Goal: Task Accomplishment & Management: Manage account settings

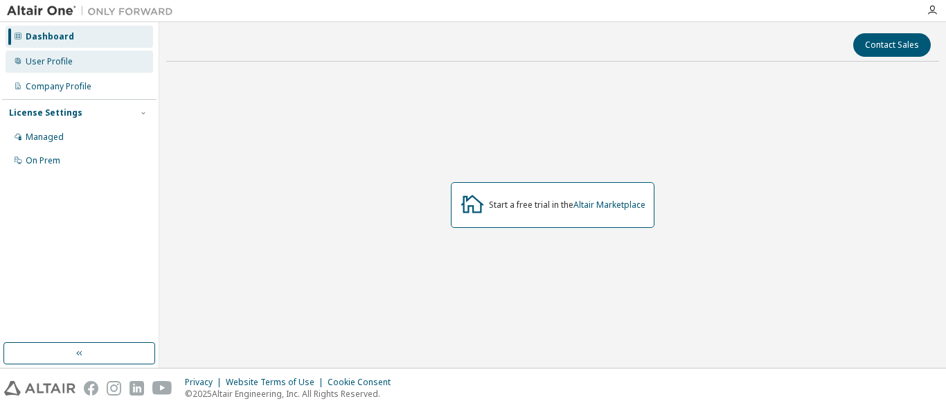
click at [39, 60] on div "User Profile" at bounding box center [49, 61] width 47 height 11
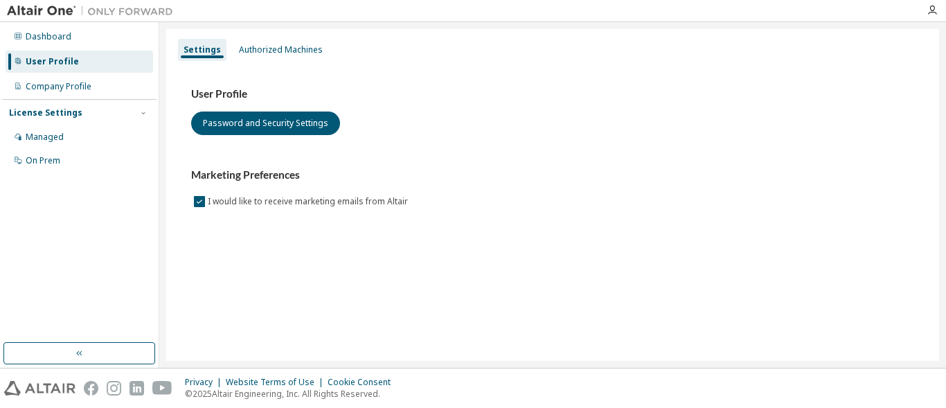
click at [61, 115] on div "License Settings" at bounding box center [45, 112] width 73 height 11
click at [40, 113] on div "License Settings" at bounding box center [45, 112] width 73 height 11
click at [267, 55] on div "Authorized Machines" at bounding box center [281, 49] width 84 height 11
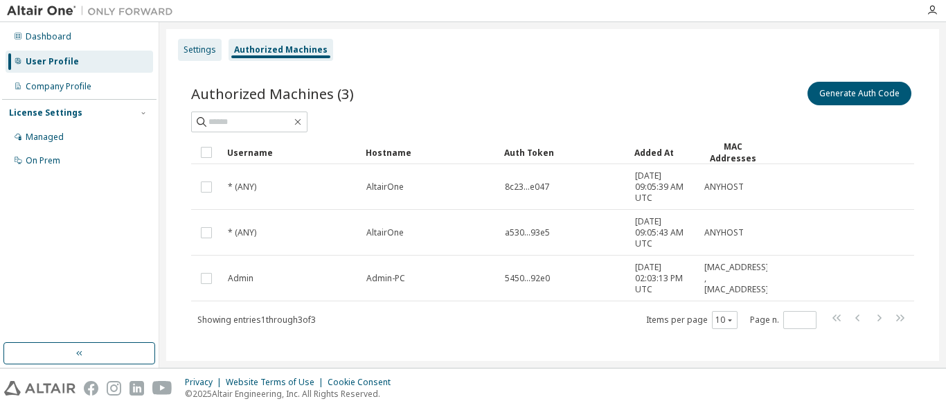
click at [199, 51] on div "Settings" at bounding box center [200, 49] width 33 height 11
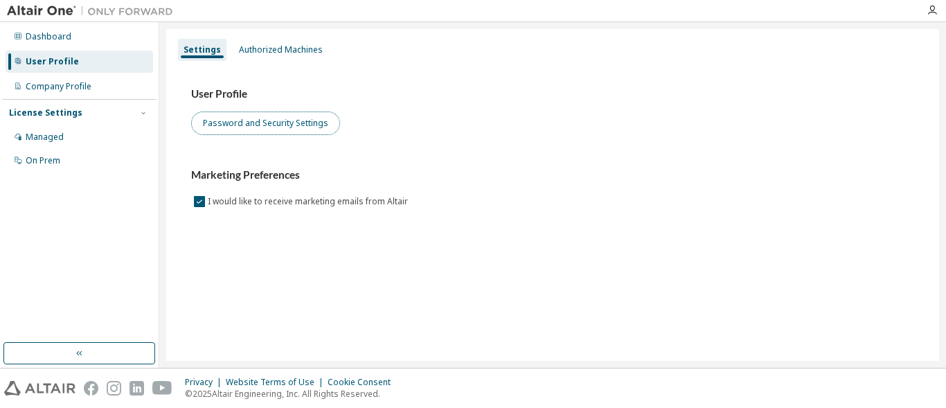
click at [251, 122] on button "Password and Security Settings" at bounding box center [265, 124] width 149 height 24
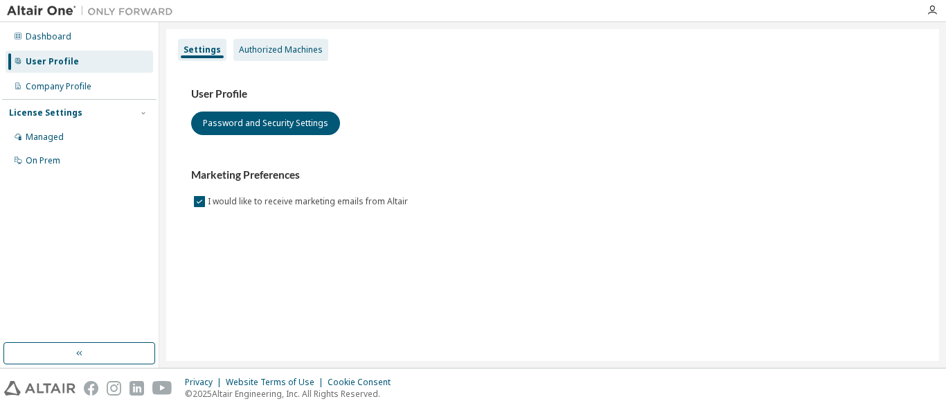
click at [251, 48] on div "Authorized Machines" at bounding box center [281, 49] width 84 height 11
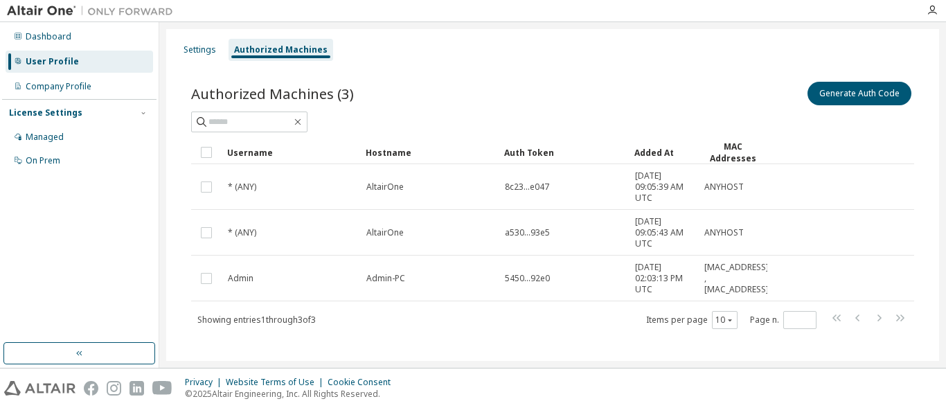
scroll to position [13, 0]
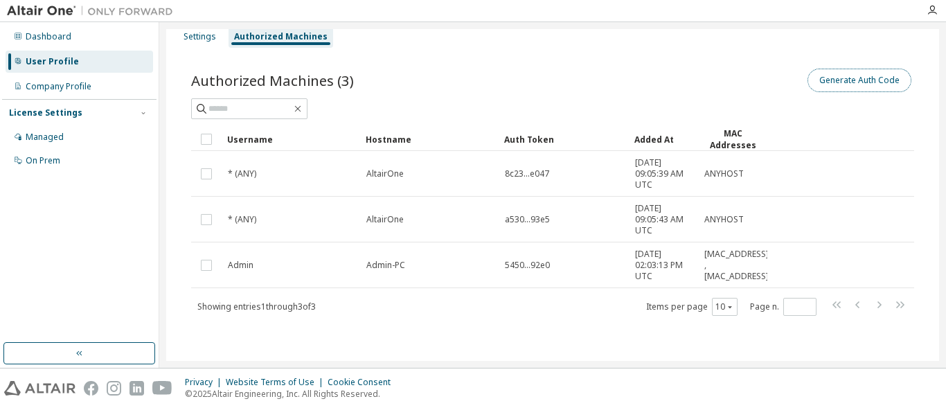
click at [852, 81] on button "Generate Auth Code" at bounding box center [860, 81] width 104 height 24
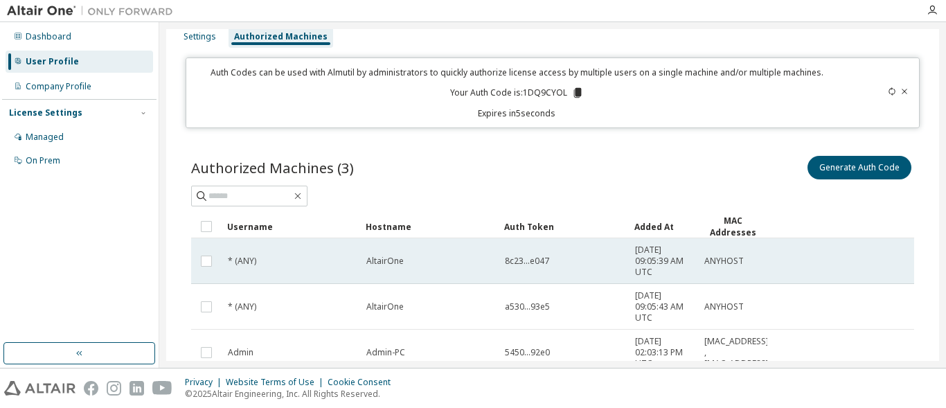
scroll to position [0, 0]
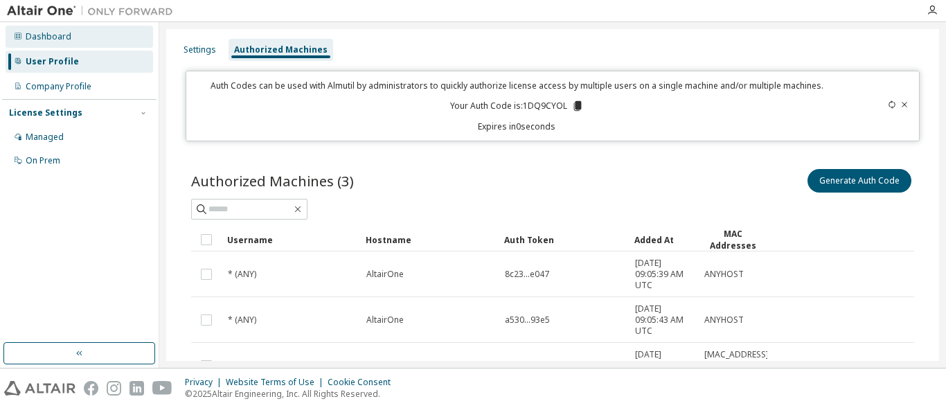
click at [50, 39] on div "Dashboard" at bounding box center [49, 36] width 46 height 11
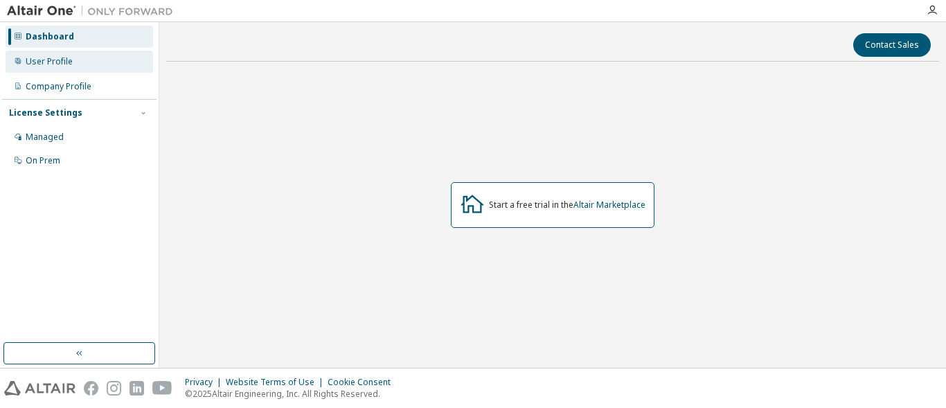
click at [44, 57] on div "User Profile" at bounding box center [49, 61] width 47 height 11
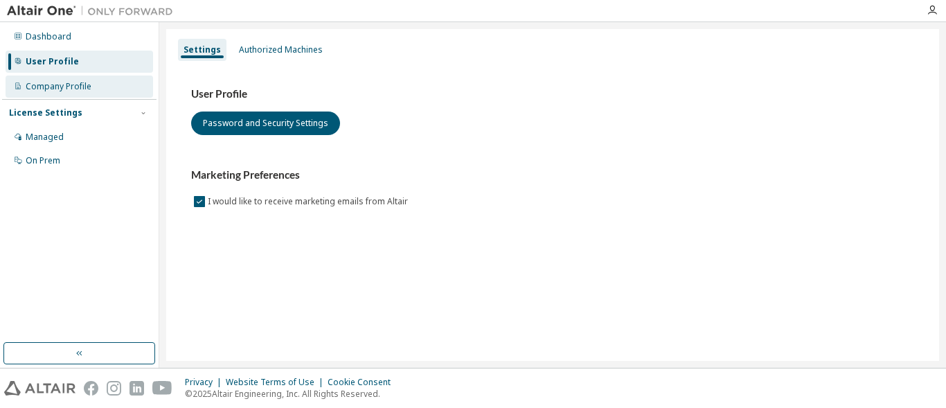
click at [53, 87] on div "Company Profile" at bounding box center [59, 86] width 66 height 11
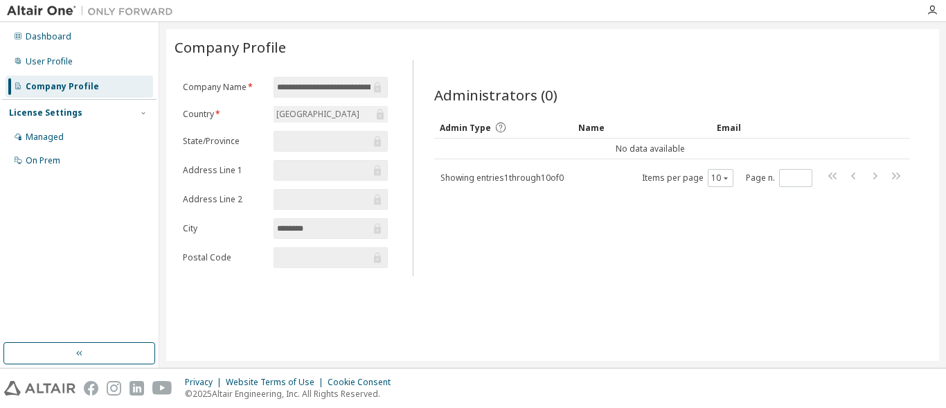
click at [43, 111] on div "License Settings" at bounding box center [45, 112] width 73 height 11
click at [49, 133] on div "Managed" at bounding box center [45, 137] width 38 height 11
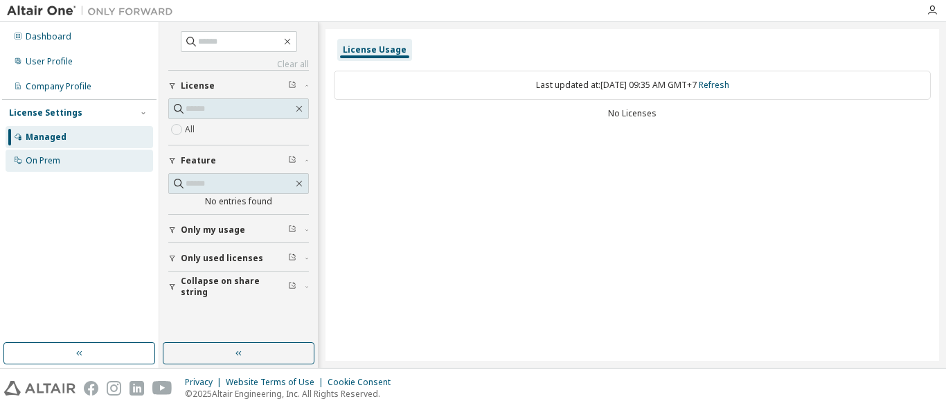
click at [43, 161] on div "On Prem" at bounding box center [43, 160] width 35 height 11
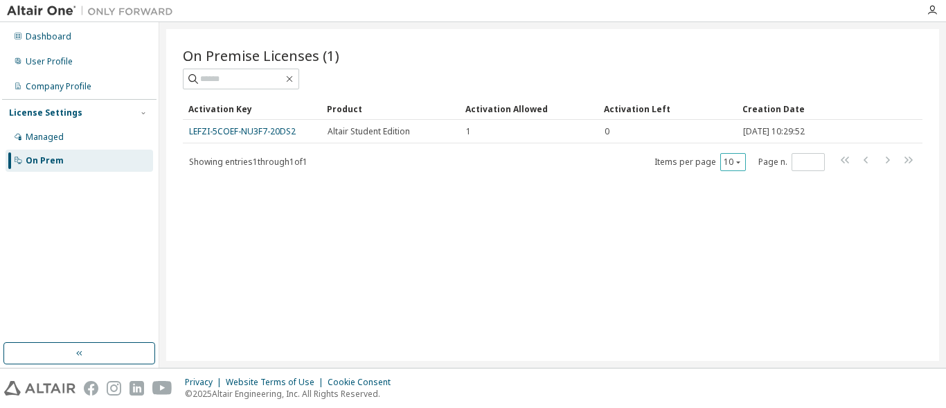
click at [742, 161] on icon "button" at bounding box center [738, 162] width 8 height 8
click at [518, 262] on div "On Premise Licenses (1) Clear Load Save Save As Field Operator Value Select fil…" at bounding box center [552, 195] width 773 height 332
click at [44, 35] on div "Dashboard" at bounding box center [49, 36] width 46 height 11
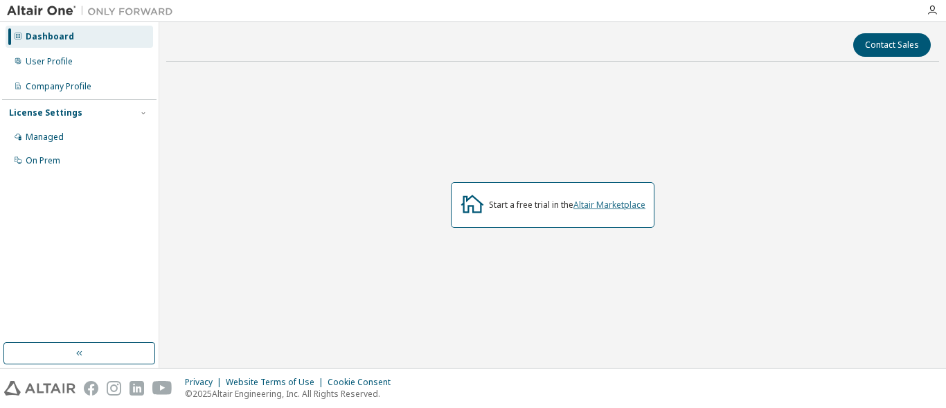
click at [613, 207] on link "Altair Marketplace" at bounding box center [609, 205] width 72 height 12
click at [893, 47] on button "Contact Sales" at bounding box center [892, 45] width 78 height 24
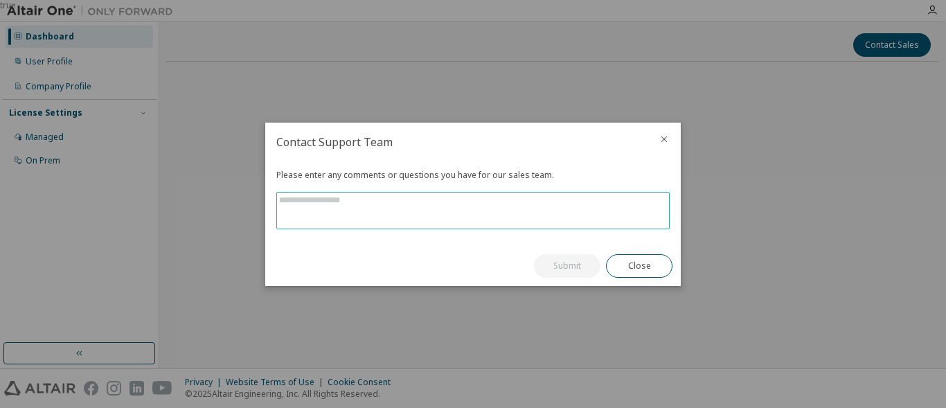
click at [312, 204] on textarea at bounding box center [473, 211] width 392 height 36
click at [313, 195] on textarea at bounding box center [473, 211] width 392 height 36
type textarea "**********"
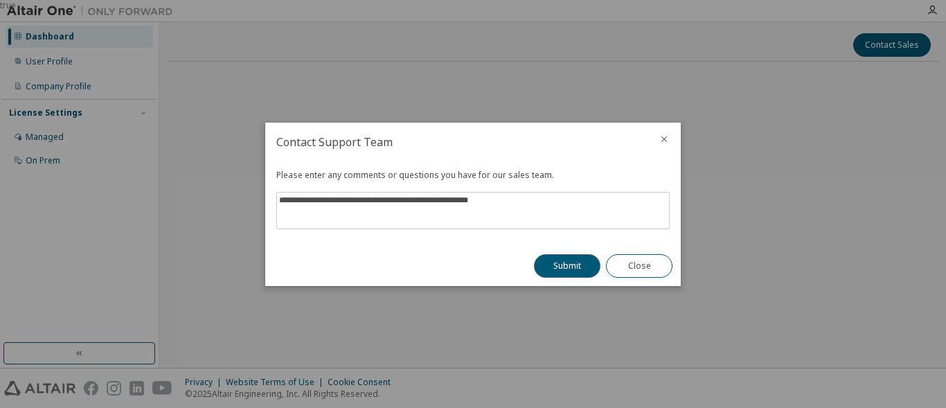
click at [550, 262] on button "Submit" at bounding box center [567, 266] width 66 height 24
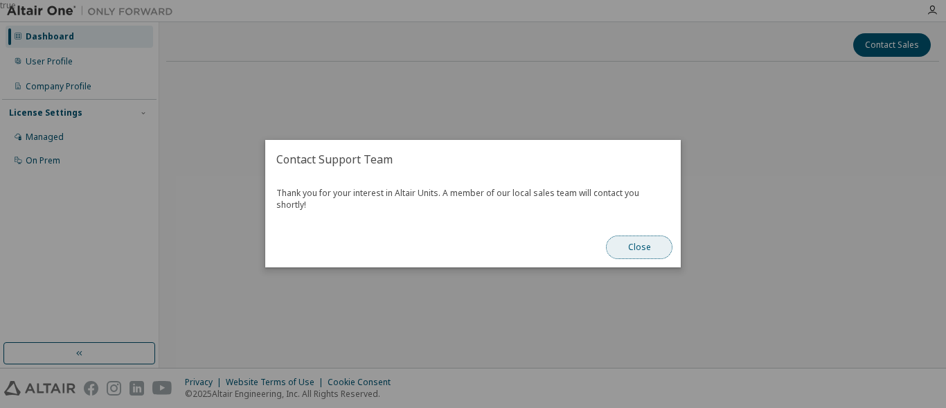
click at [632, 241] on button "Close" at bounding box center [639, 248] width 66 height 24
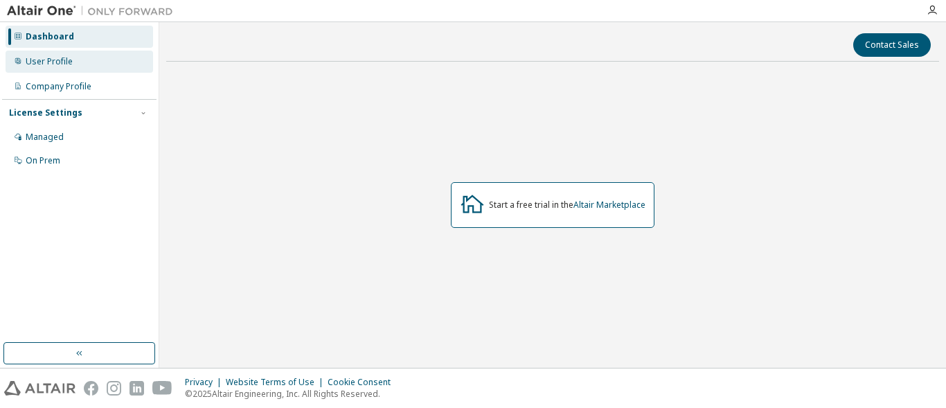
click at [48, 63] on div "User Profile" at bounding box center [49, 61] width 47 height 11
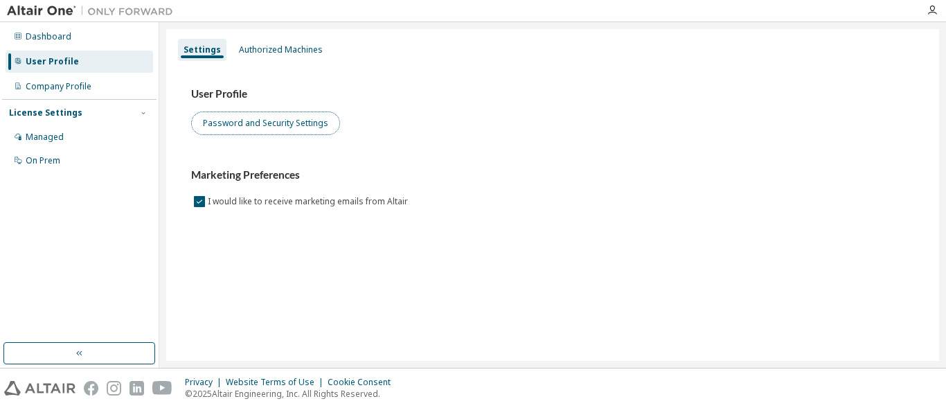
click at [280, 121] on button "Password and Security Settings" at bounding box center [265, 124] width 149 height 24
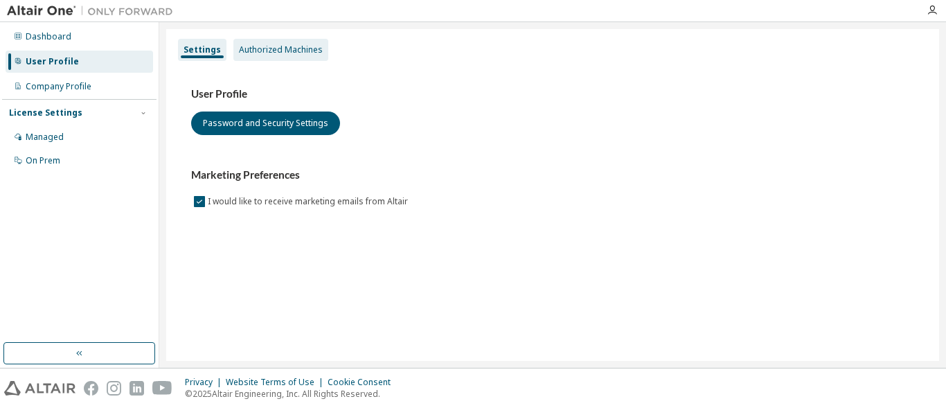
click at [269, 51] on div "Authorized Machines" at bounding box center [281, 49] width 84 height 11
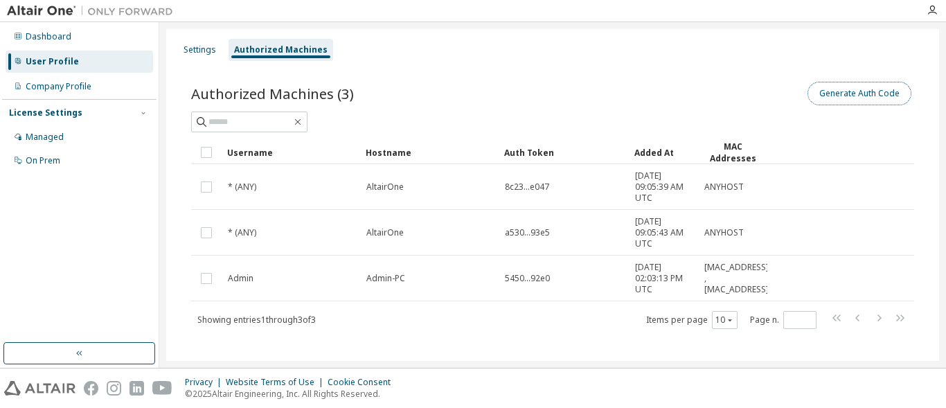
click at [857, 93] on button "Generate Auth Code" at bounding box center [860, 94] width 104 height 24
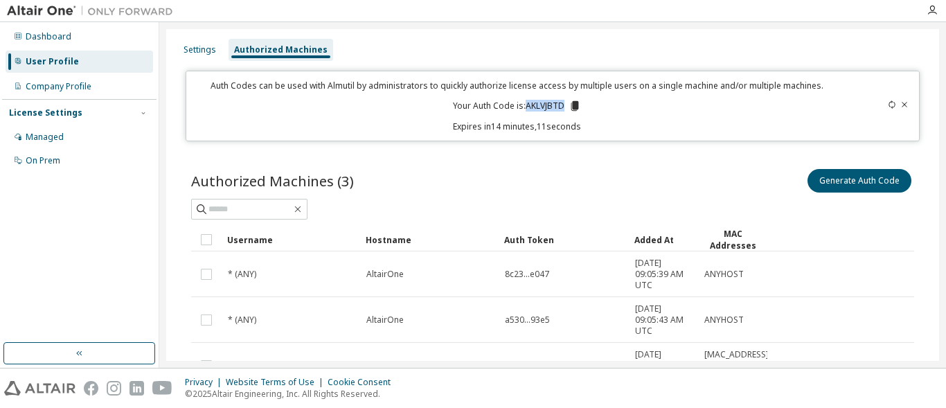
drag, startPoint x: 524, startPoint y: 106, endPoint x: 560, endPoint y: 106, distance: 36.7
click at [560, 106] on p "Your Auth Code is: AKLVJBTD" at bounding box center [517, 106] width 128 height 12
copy p "AKLVJBTD"
click at [68, 141] on div "Managed" at bounding box center [80, 137] width 148 height 22
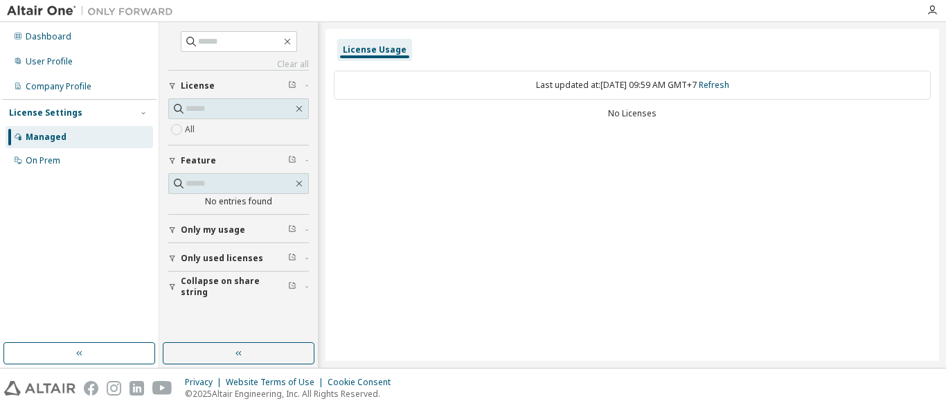
click at [233, 258] on span "Only used licenses" at bounding box center [222, 258] width 82 height 11
click at [446, 258] on div "License Usage Last updated at: Wed 2025-09-10 09:59 AM GMT+7 Refresh No Licenses" at bounding box center [633, 195] width 614 height 332
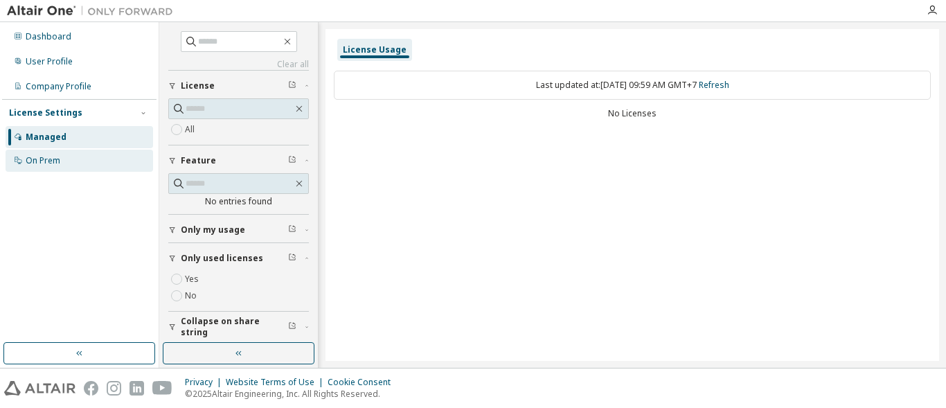
click at [79, 165] on div "On Prem" at bounding box center [80, 161] width 148 height 22
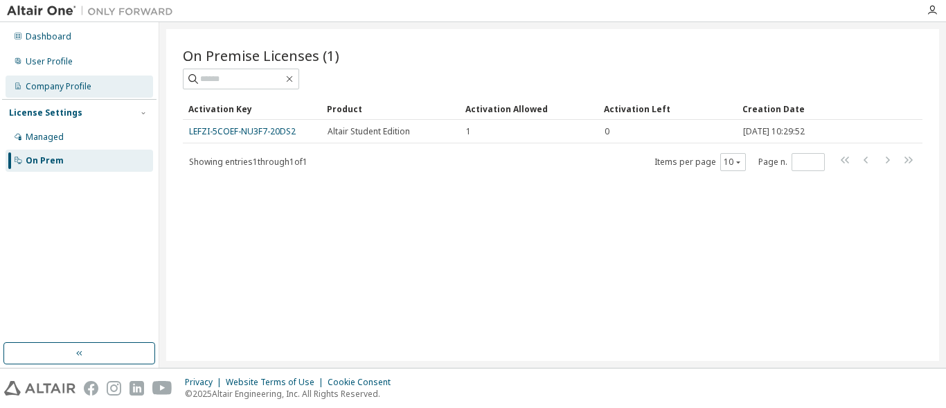
click at [83, 85] on div "Company Profile" at bounding box center [59, 86] width 66 height 11
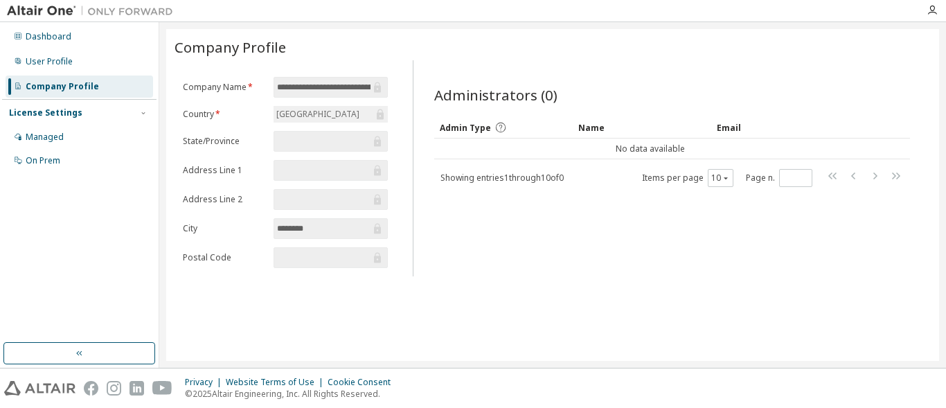
click at [74, 112] on div "License Settings" at bounding box center [45, 112] width 73 height 11
click at [75, 114] on div "License Settings" at bounding box center [45, 112] width 73 height 11
click at [65, 139] on div "Managed" at bounding box center [80, 137] width 148 height 22
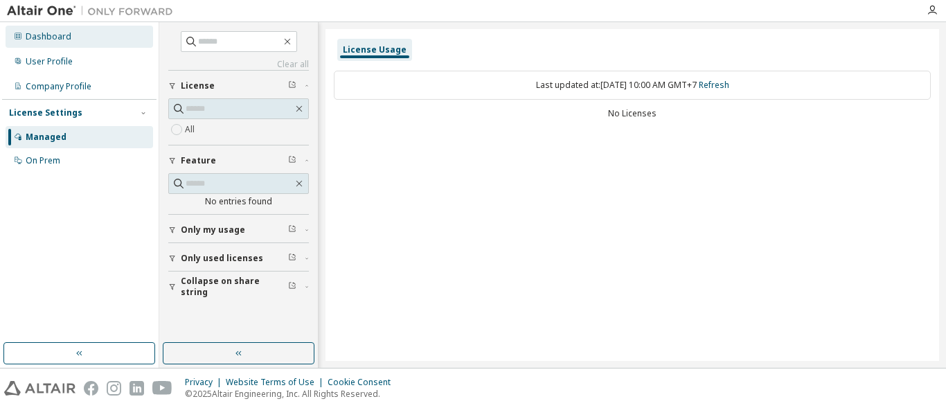
click at [38, 30] on div "Dashboard" at bounding box center [80, 37] width 148 height 22
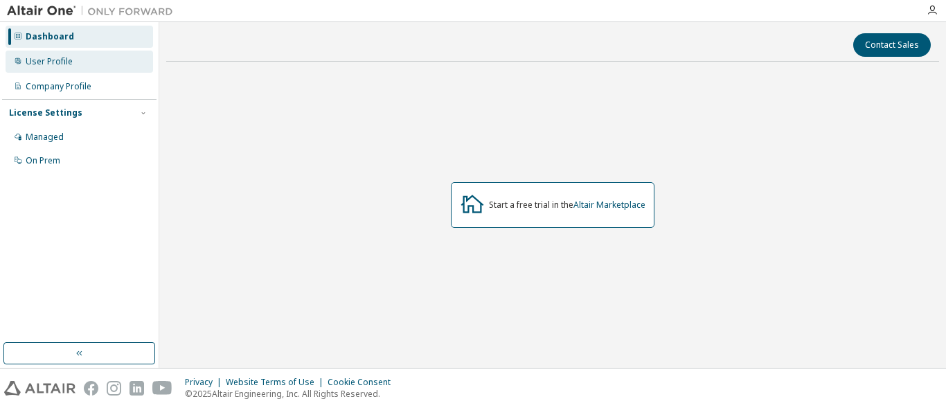
click at [62, 69] on div "User Profile" at bounding box center [80, 62] width 148 height 22
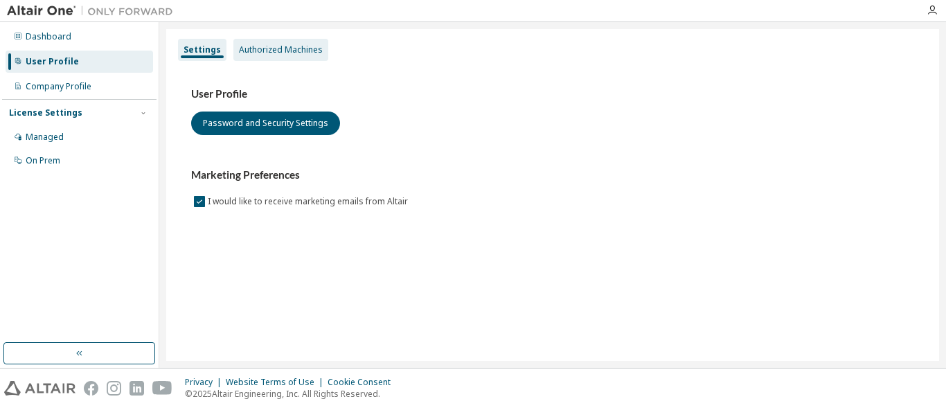
click at [260, 44] on div "Authorized Machines" at bounding box center [281, 49] width 84 height 11
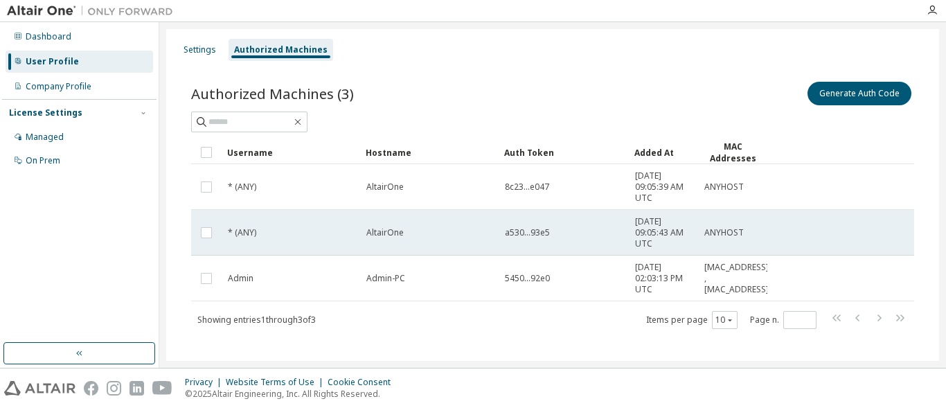
scroll to position [13, 0]
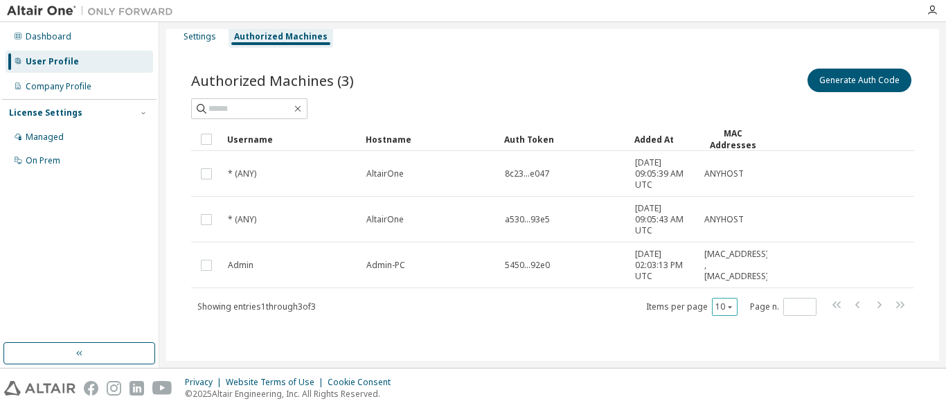
click at [726, 309] on icon "button" at bounding box center [730, 307] width 8 height 8
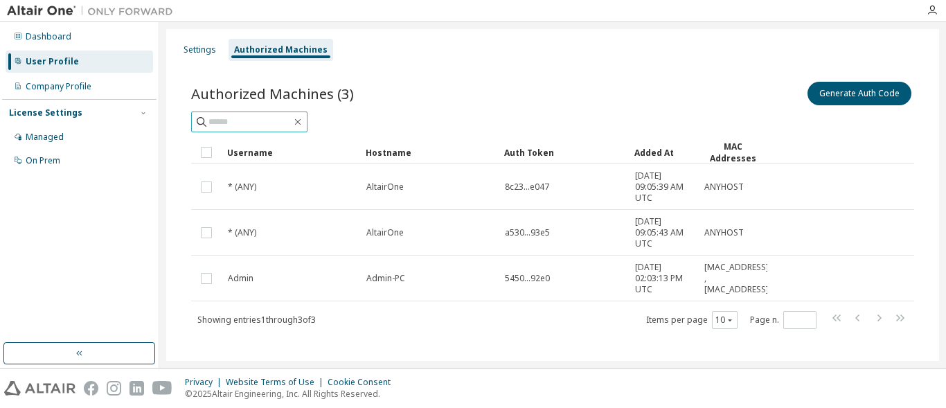
click at [274, 121] on input "text" at bounding box center [249, 122] width 83 height 14
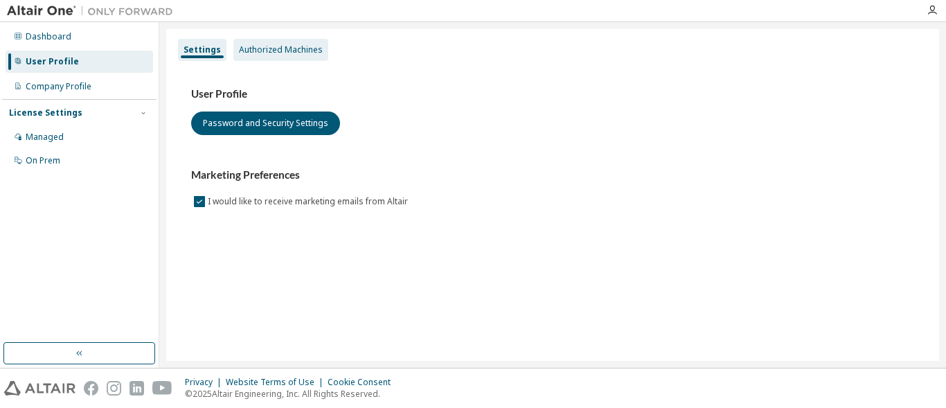
click at [281, 47] on div "Authorized Machines" at bounding box center [281, 49] width 84 height 11
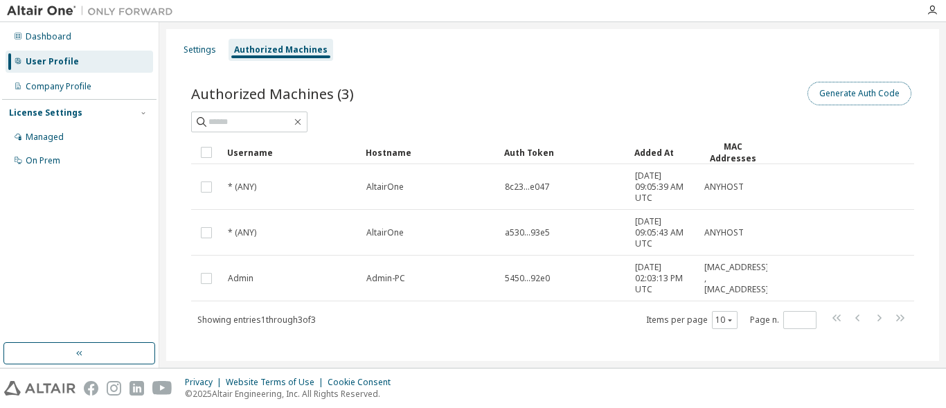
click at [826, 96] on button "Generate Auth Code" at bounding box center [860, 94] width 104 height 24
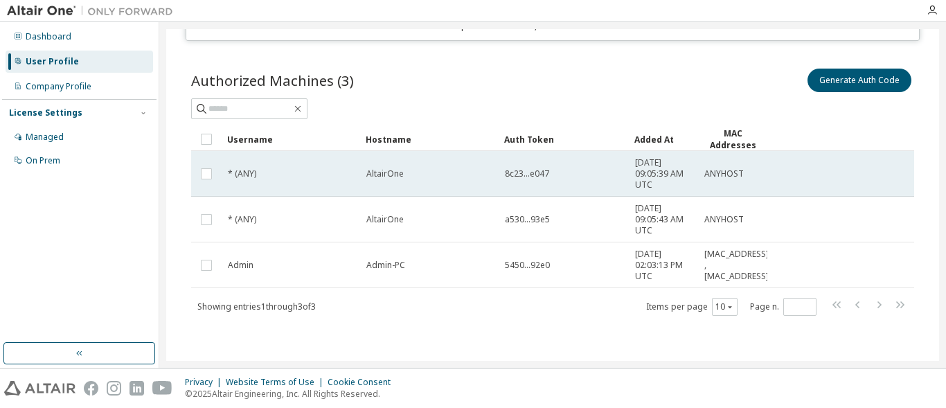
scroll to position [31, 0]
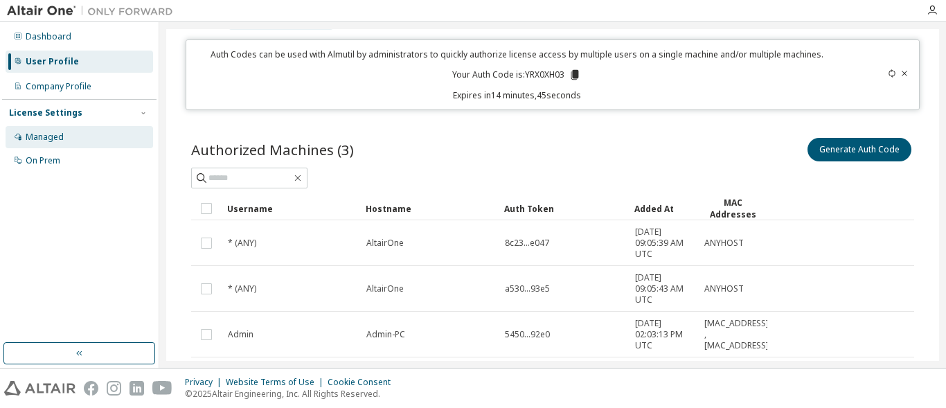
click at [58, 139] on div "Managed" at bounding box center [45, 137] width 38 height 11
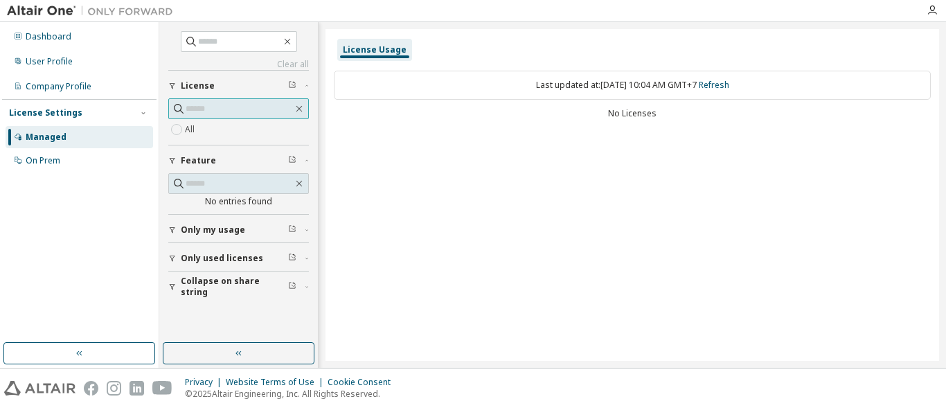
click at [219, 109] on input "text" at bounding box center [239, 109] width 107 height 14
paste input "**********"
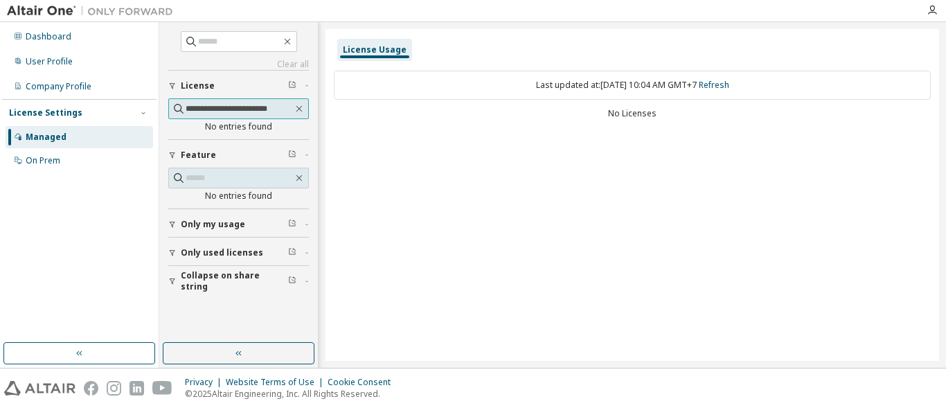
click at [224, 112] on input "**********" at bounding box center [239, 109] width 107 height 14
type input "**********"
click at [301, 108] on icon "button" at bounding box center [299, 108] width 11 height 11
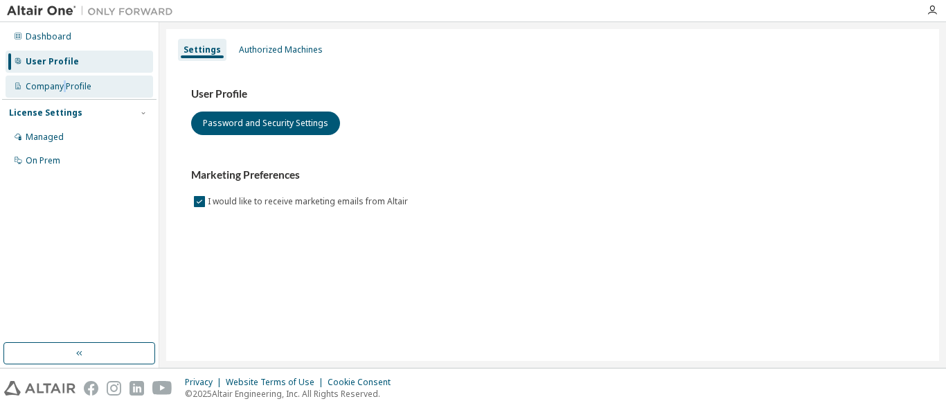
click at [67, 89] on div "Company Profile" at bounding box center [59, 86] width 66 height 11
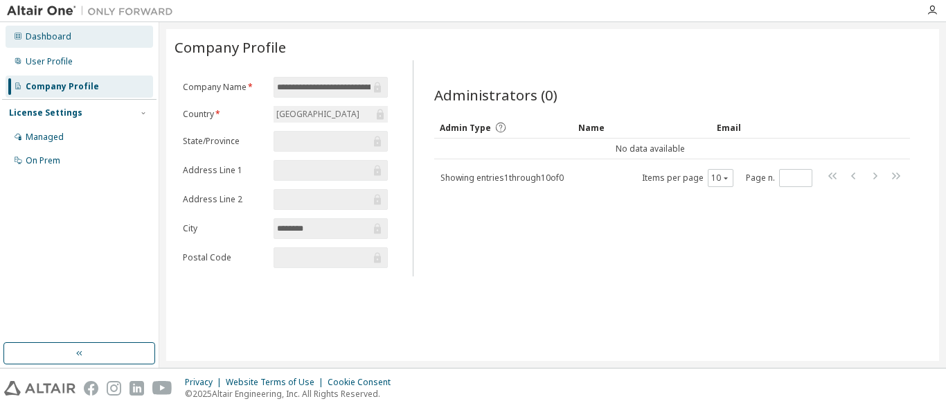
click at [53, 39] on div "Dashboard" at bounding box center [49, 36] width 46 height 11
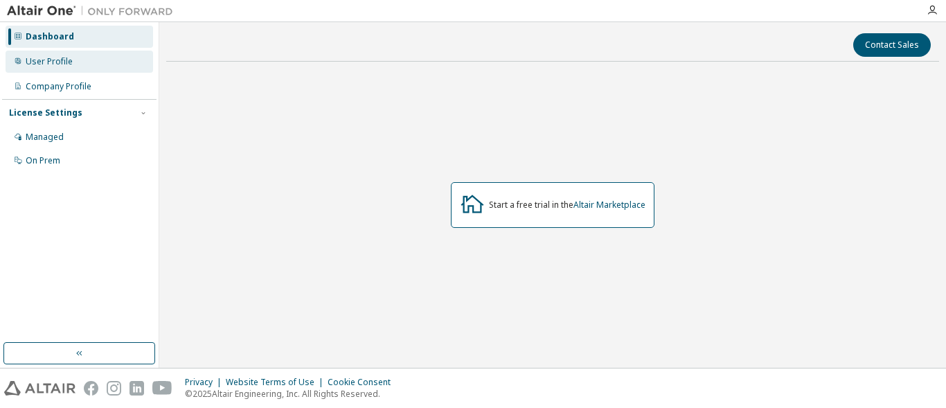
click at [51, 64] on div "User Profile" at bounding box center [49, 61] width 47 height 11
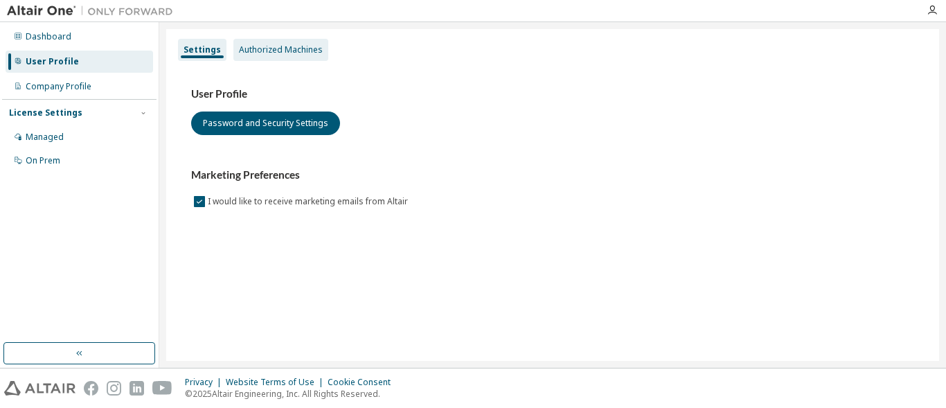
click at [267, 46] on div "Authorized Machines" at bounding box center [281, 49] width 84 height 11
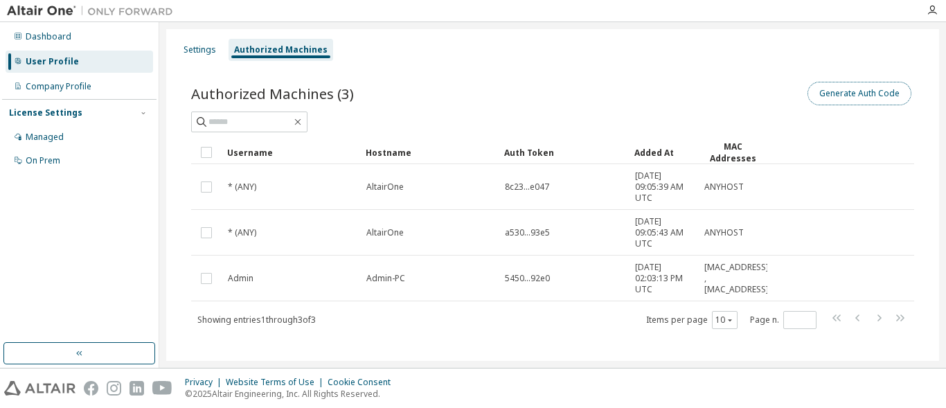
click at [837, 95] on button "Generate Auth Code" at bounding box center [860, 94] width 104 height 24
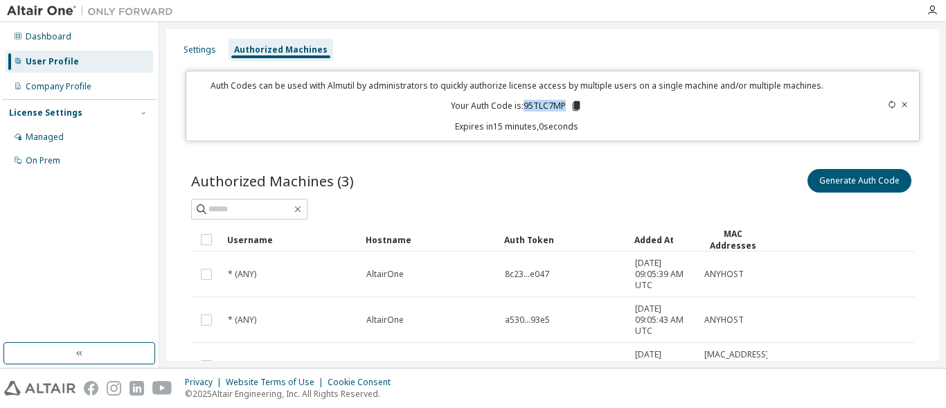
drag, startPoint x: 522, startPoint y: 105, endPoint x: 562, endPoint y: 105, distance: 40.2
click at [562, 105] on p "Your Auth Code is: 95TLC7MP" at bounding box center [517, 106] width 132 height 12
drag, startPoint x: 522, startPoint y: 105, endPoint x: 564, endPoint y: 105, distance: 42.3
click at [564, 105] on p "Your Auth Code is: 95TLC7MP" at bounding box center [517, 106] width 132 height 12
copy p "95TLC7MP"
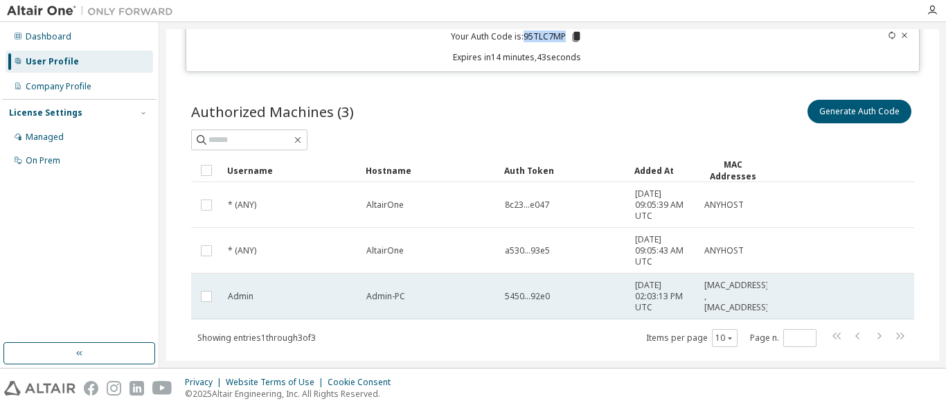
scroll to position [100, 0]
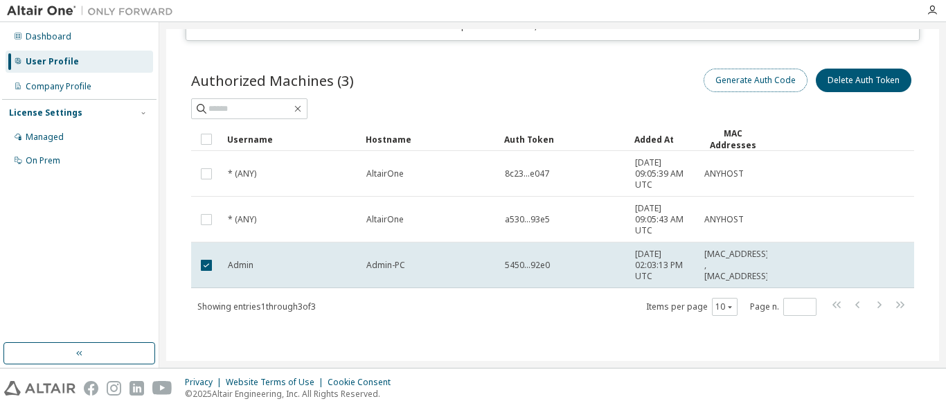
click at [741, 80] on button "Generate Auth Code" at bounding box center [756, 81] width 104 height 24
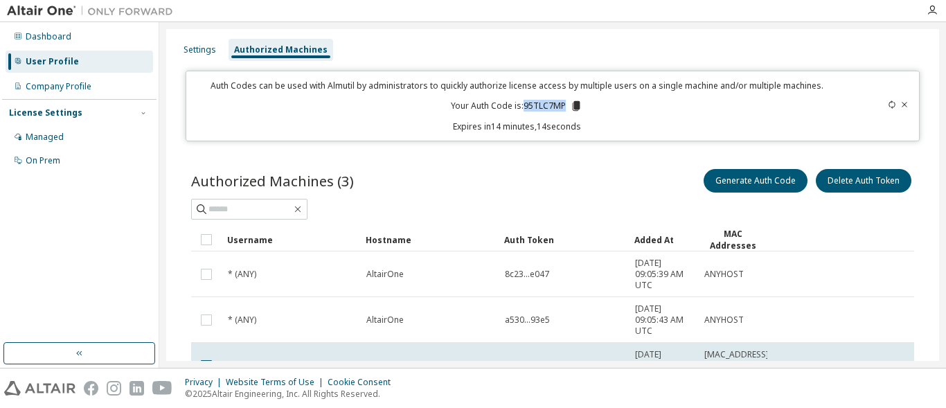
scroll to position [69, 0]
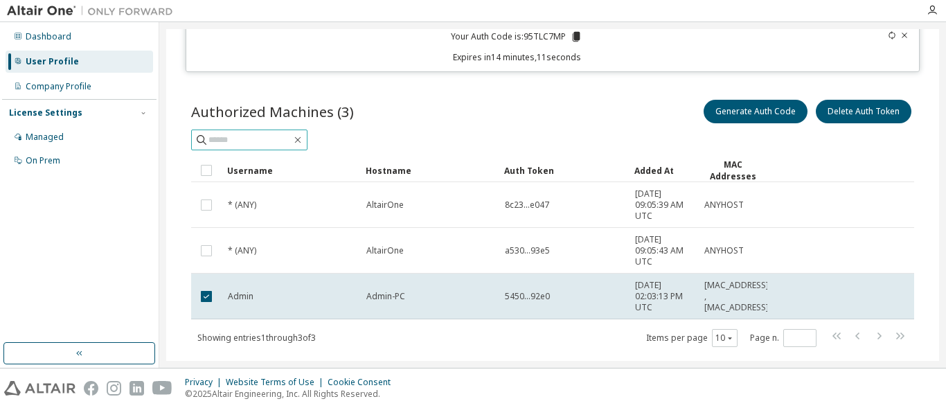
click at [271, 139] on input "text" at bounding box center [249, 140] width 83 height 14
paste input "********"
type input "********"
click at [202, 141] on icon at bounding box center [202, 140] width 14 height 14
click at [197, 141] on icon at bounding box center [202, 140] width 10 height 10
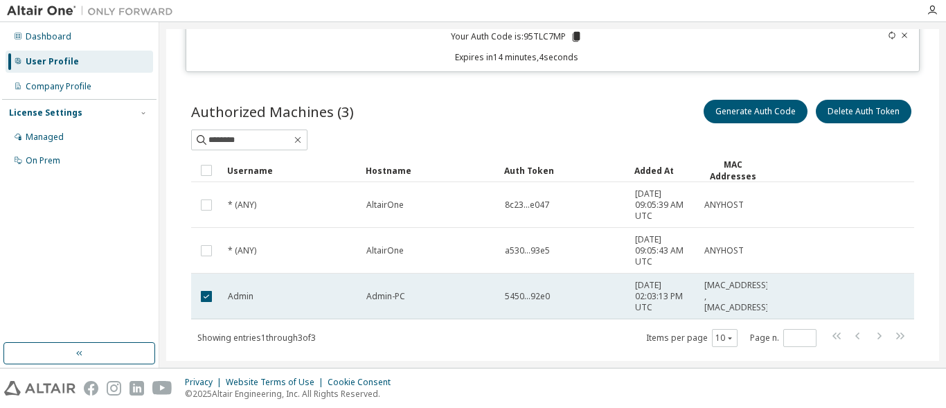
scroll to position [100, 0]
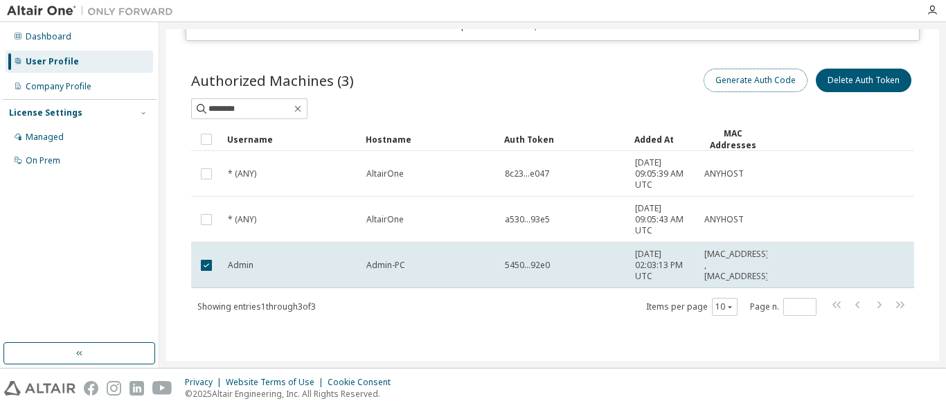
click at [736, 79] on button "Generate Auth Code" at bounding box center [756, 81] width 104 height 24
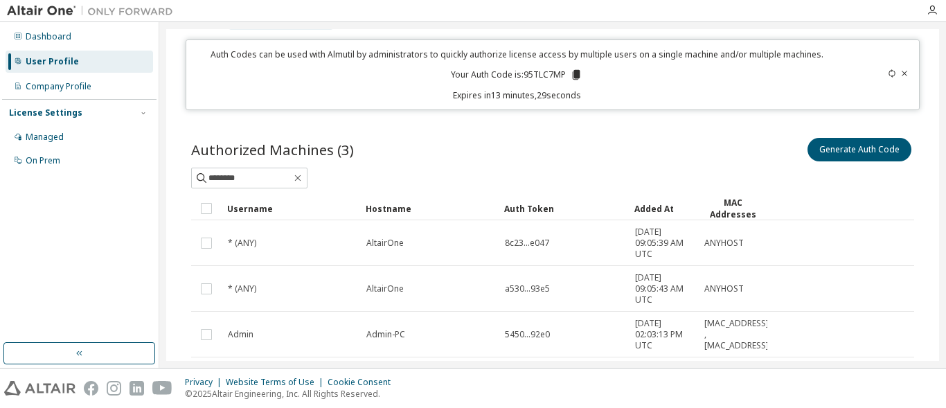
scroll to position [0, 0]
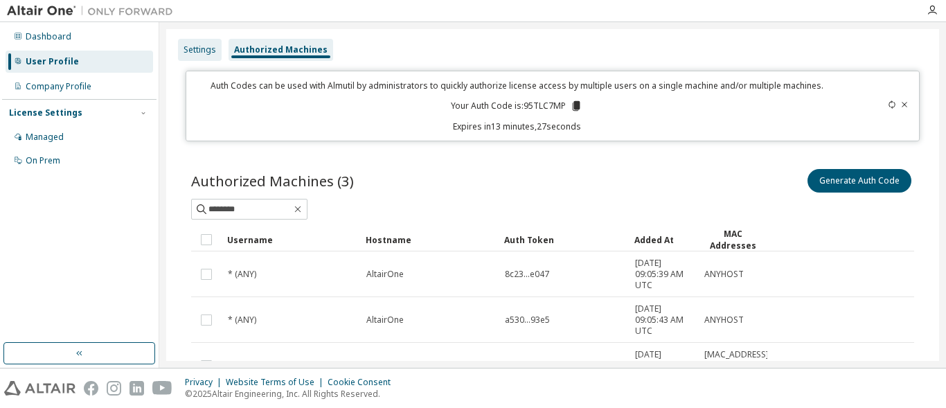
click at [202, 48] on div "Settings" at bounding box center [200, 49] width 33 height 11
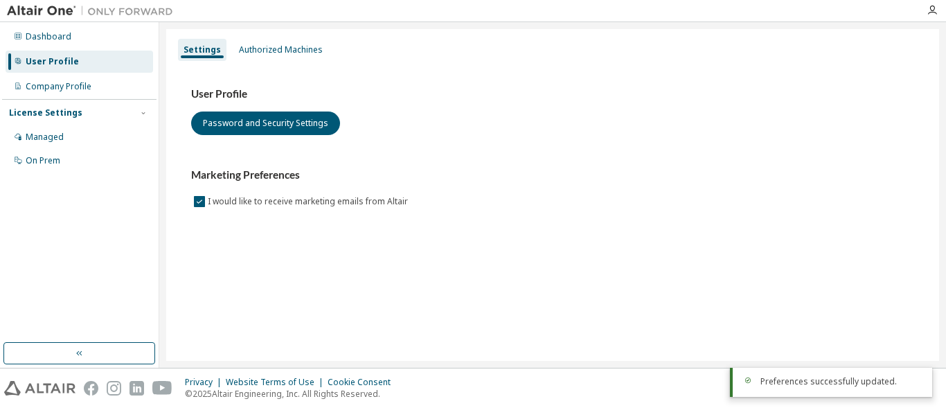
click at [711, 256] on div "Settings Authorized Machines User Profile Password and Security Settings Market…" at bounding box center [552, 195] width 773 height 332
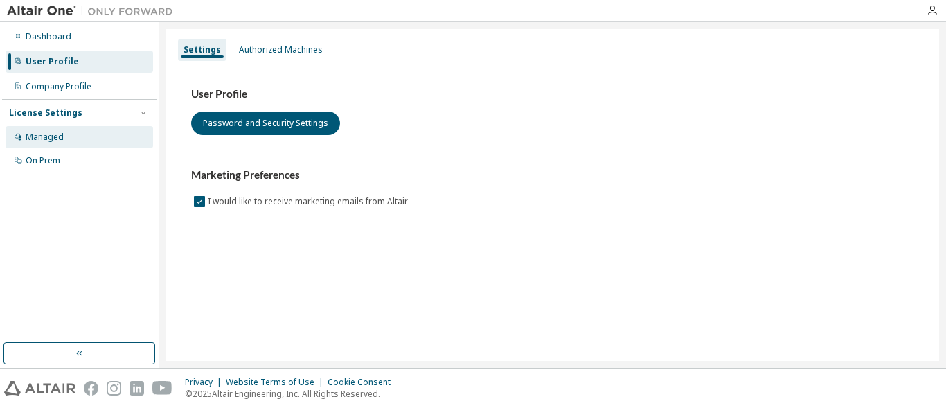
click at [44, 140] on div "Managed" at bounding box center [45, 137] width 38 height 11
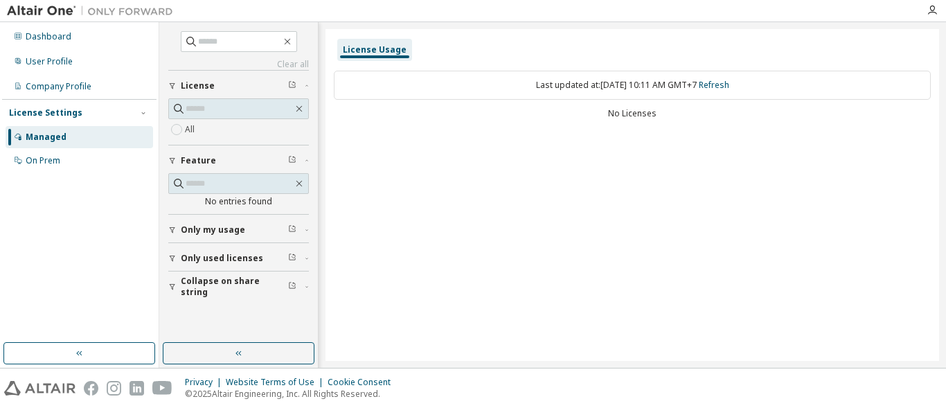
click at [175, 89] on icon "button" at bounding box center [172, 86] width 8 height 8
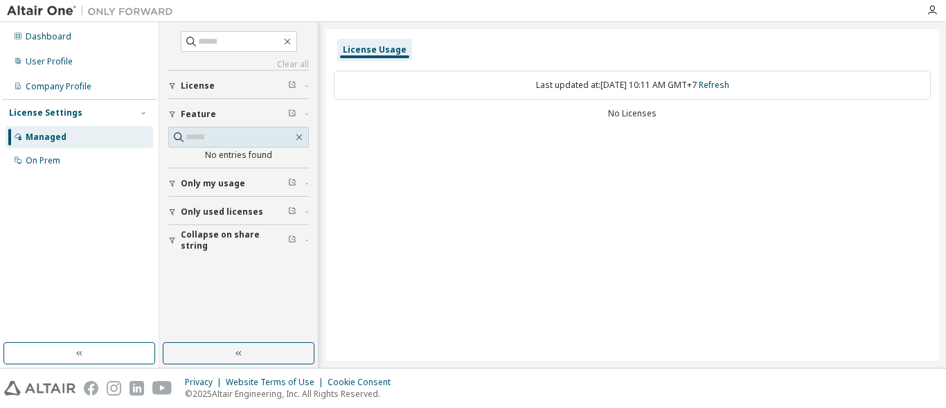
click at [175, 87] on icon "button" at bounding box center [172, 86] width 8 height 8
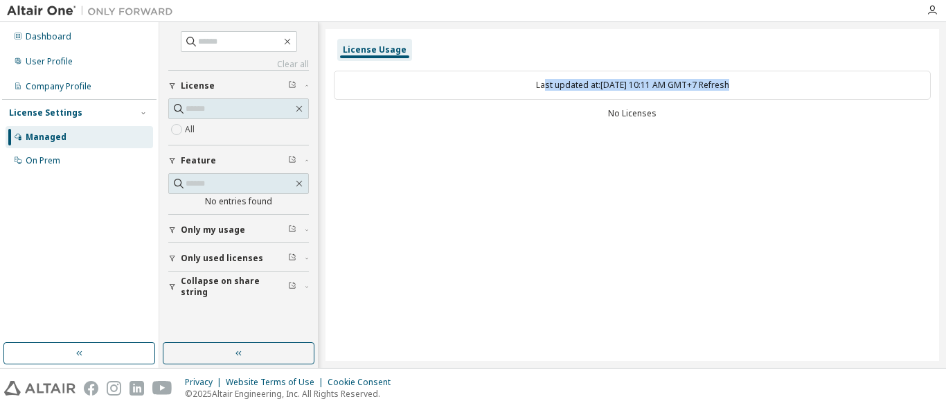
drag, startPoint x: 526, startPoint y: 82, endPoint x: 782, endPoint y: 82, distance: 256.2
click at [782, 82] on div "Last updated at: [DATE] 10:11 AM GMT+7 Refresh" at bounding box center [632, 85] width 597 height 29
click at [520, 84] on div "Last updated at: [DATE] 10:11 AM GMT+7 Refresh" at bounding box center [632, 85] width 597 height 29
